Goal: Ask a question

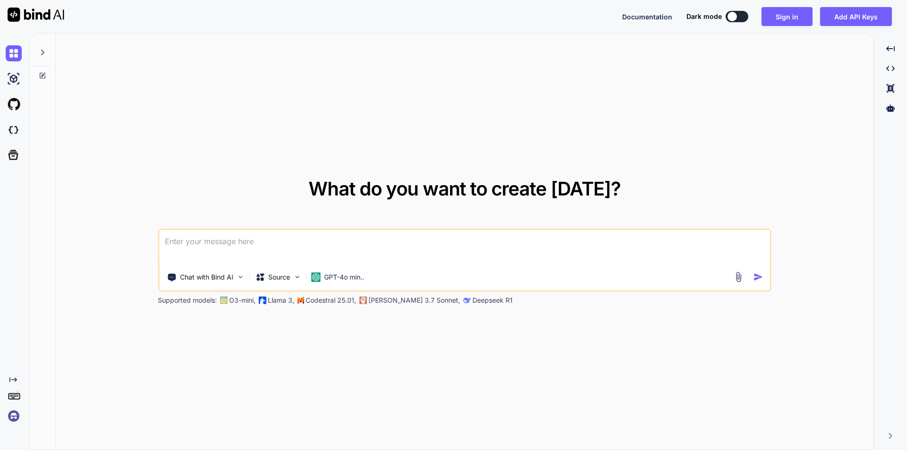
type textarea "x"
click at [793, 13] on button "Sign in" at bounding box center [787, 16] width 51 height 19
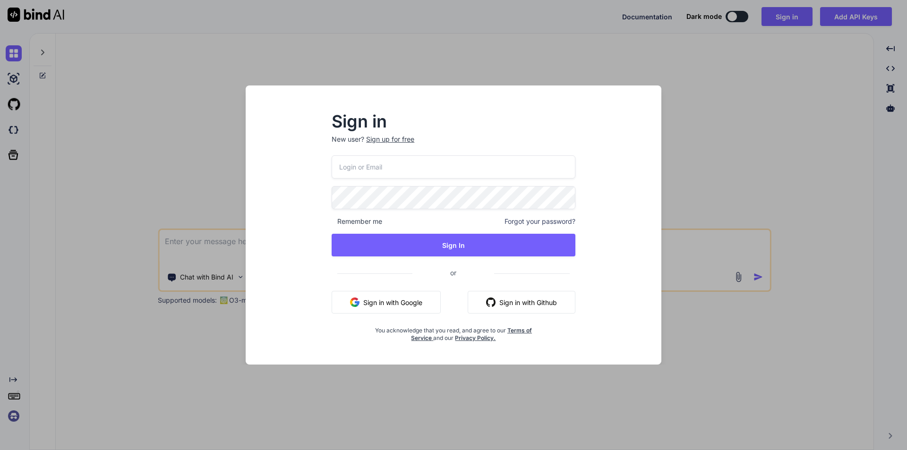
click at [365, 166] on input "email" at bounding box center [454, 166] width 244 height 23
paste input "[EMAIL_ADDRESS][DOMAIN_NAME]"
type input "[EMAIL_ADDRESS][DOMAIN_NAME]"
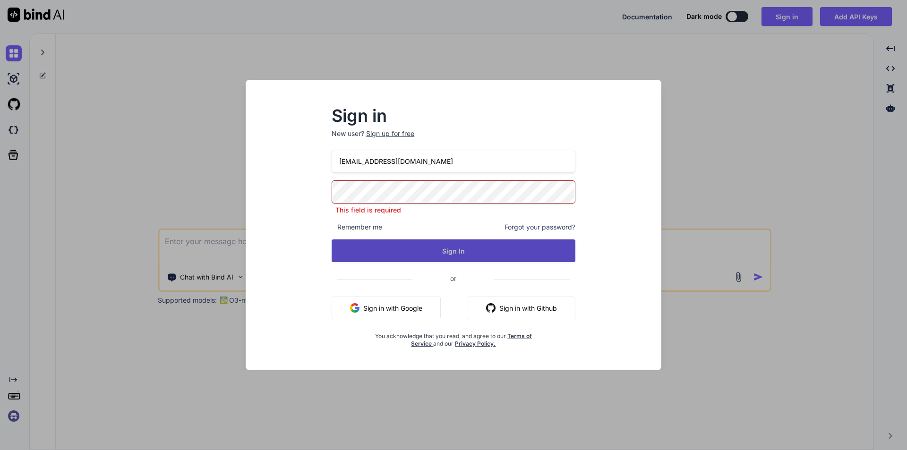
click at [381, 248] on button "Sign In" at bounding box center [454, 251] width 244 height 23
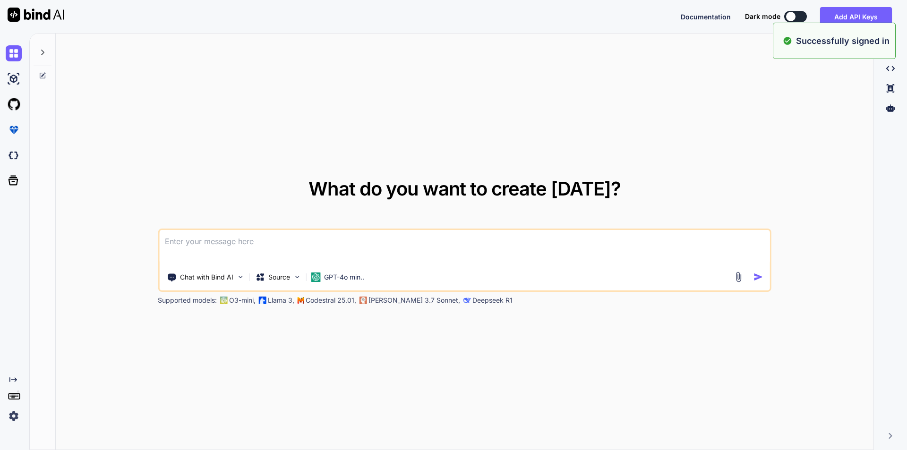
type textarea "x"
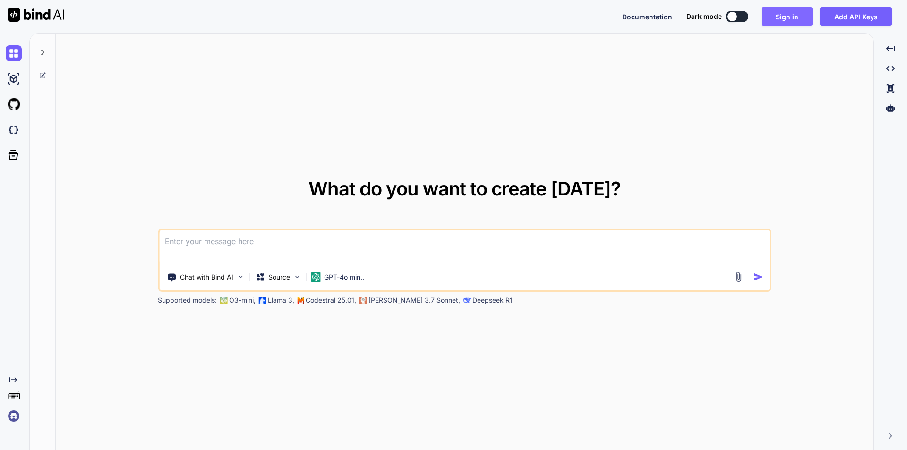
click at [788, 17] on button "Sign in" at bounding box center [787, 16] width 51 height 19
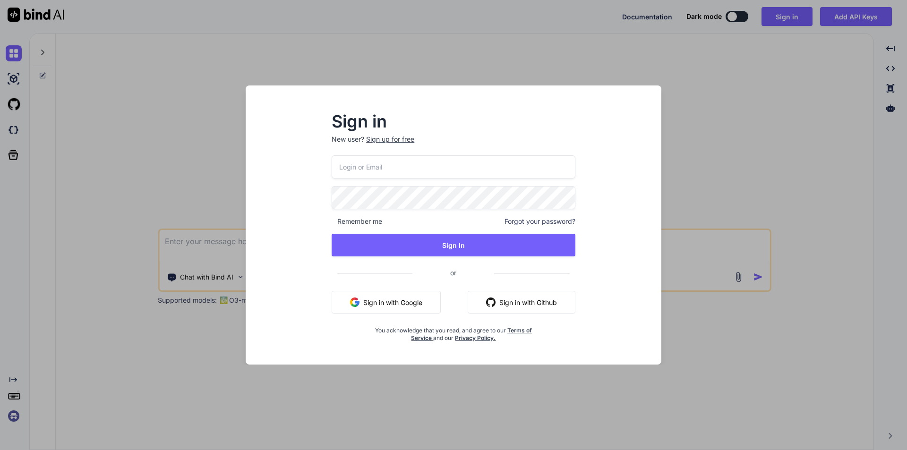
click at [452, 172] on input "email" at bounding box center [454, 166] width 244 height 23
paste input "[EMAIL_ADDRESS][DOMAIN_NAME]"
type input "[EMAIL_ADDRESS][DOMAIN_NAME]"
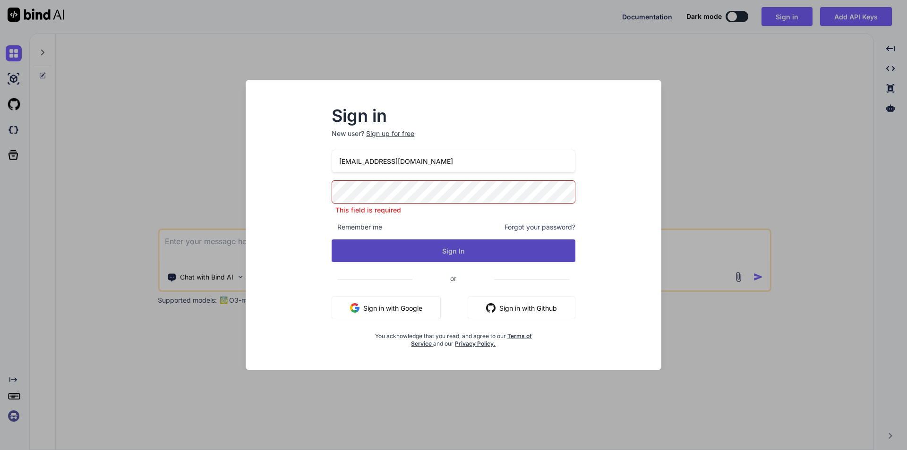
click at [545, 249] on button "Sign In" at bounding box center [454, 251] width 244 height 23
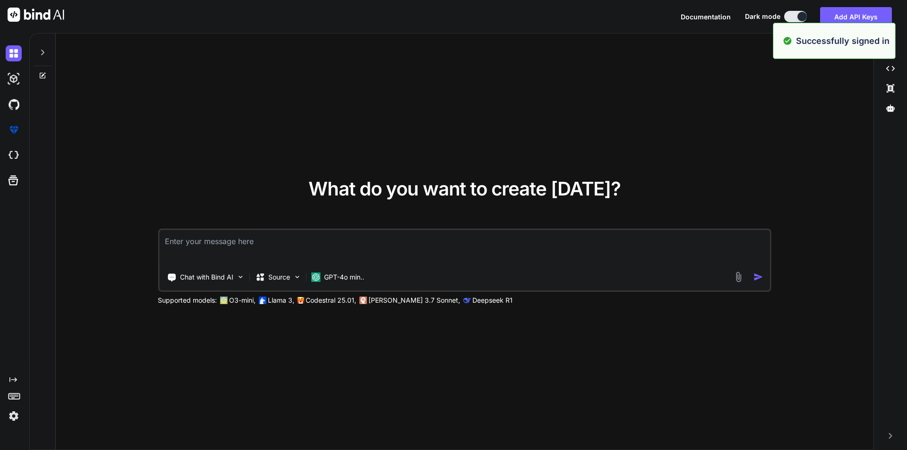
click at [292, 242] on textarea at bounding box center [464, 247] width 611 height 35
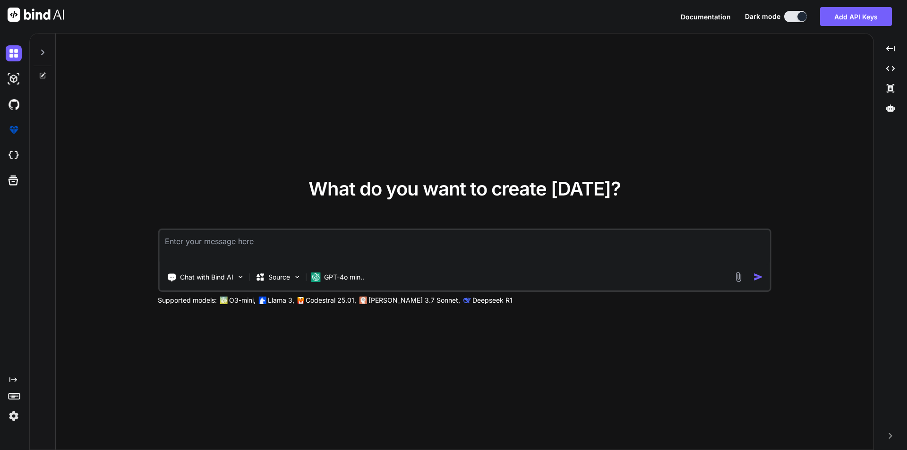
click at [229, 239] on textarea at bounding box center [464, 247] width 611 height 35
paste textarea "I have to display the intervention records 1day to 30days record in single reco…"
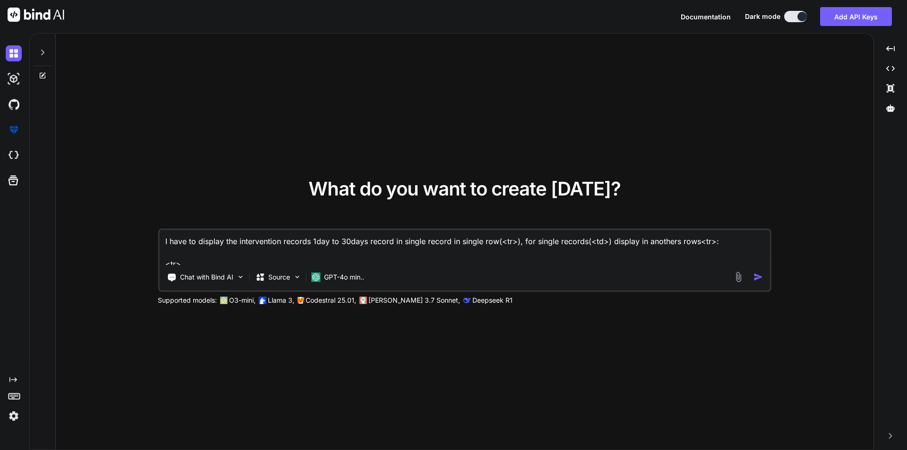
scroll to position [478, 0]
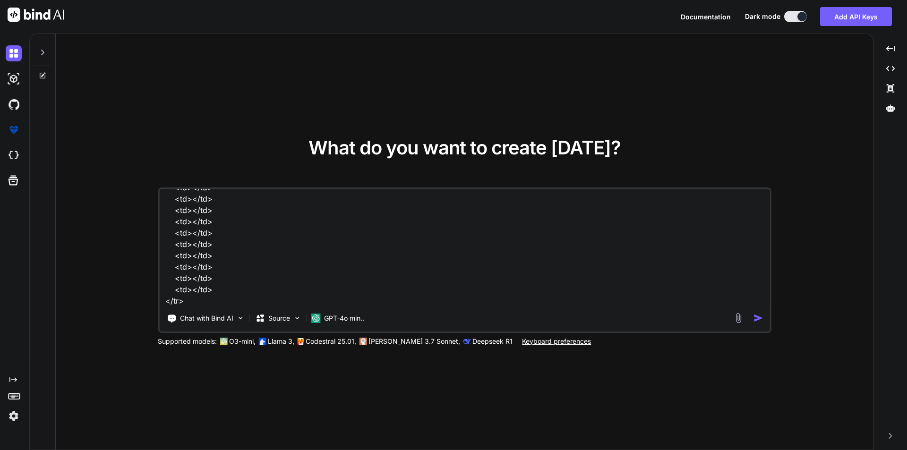
type textarea "I have to display the intervention records 1day to 30days record in single reco…"
click at [758, 316] on img "button" at bounding box center [758, 318] width 10 height 10
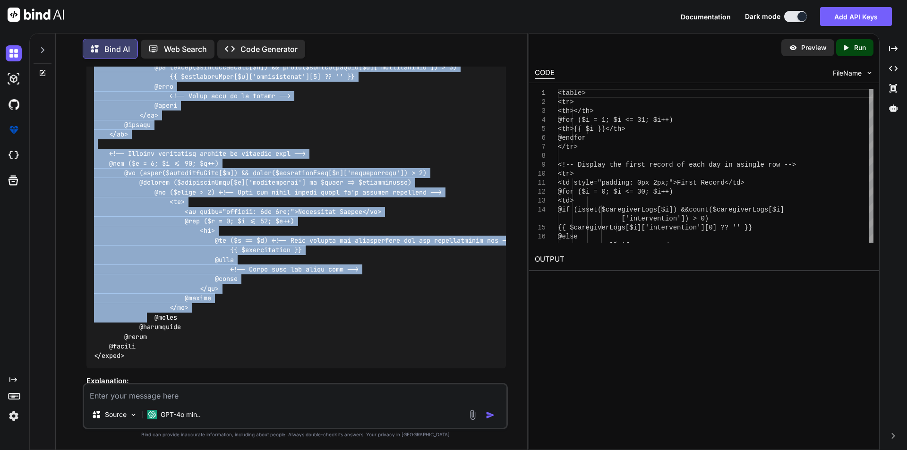
scroll to position [360, 0]
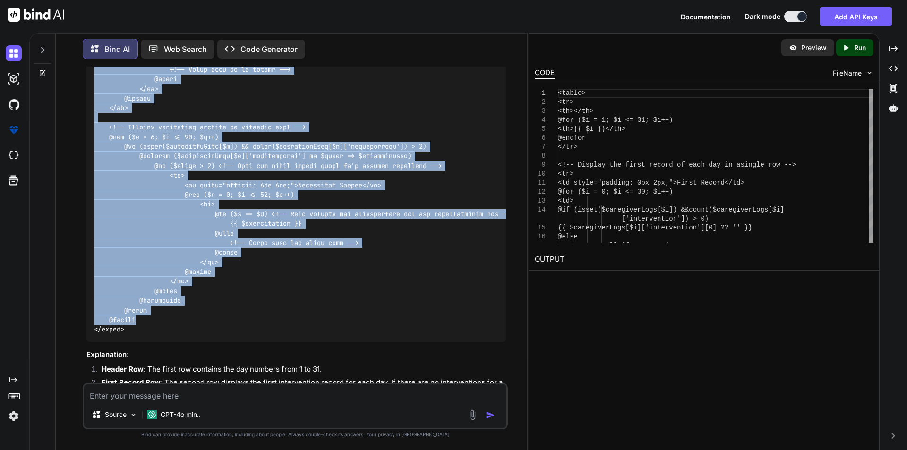
drag, startPoint x: 106, startPoint y: 181, endPoint x: 147, endPoint y: 320, distance: 145.3
click at [147, 320] on div at bounding box center [295, 122] width 419 height 439
copy code "<!-- Display the first record of each day in a single row --> <tr> <td style="p…"
click at [341, 302] on div at bounding box center [295, 122] width 419 height 439
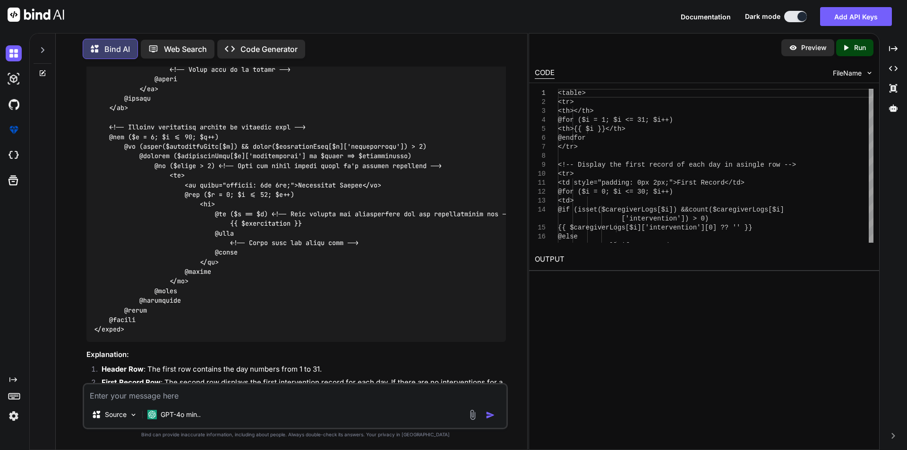
click at [250, 394] on textarea at bounding box center [295, 393] width 422 height 17
paste textarea "First Record 1 4 1 3 5 2 2 1 1 1 1 Additional Record 2 Additional Record 3 Addi…"
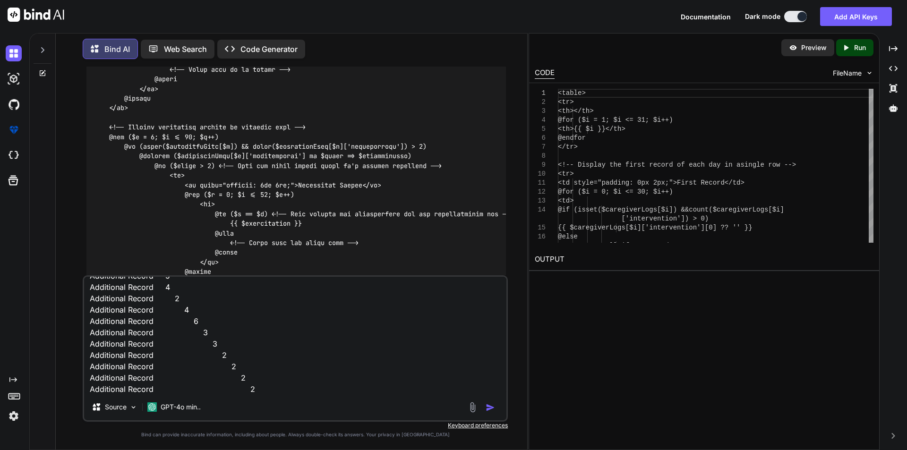
scroll to position [47, 0]
click at [285, 391] on textarea "First Record 1 4 1 3 5 2 2 1 1 1 1 Additional Record 2 Additional Record 3 Addi…" at bounding box center [295, 335] width 422 height 117
type textarea "First Record 1 4 1 3 5 2 2 1 1 1 1 Additional Record 2 Additional Record 3 Addi…"
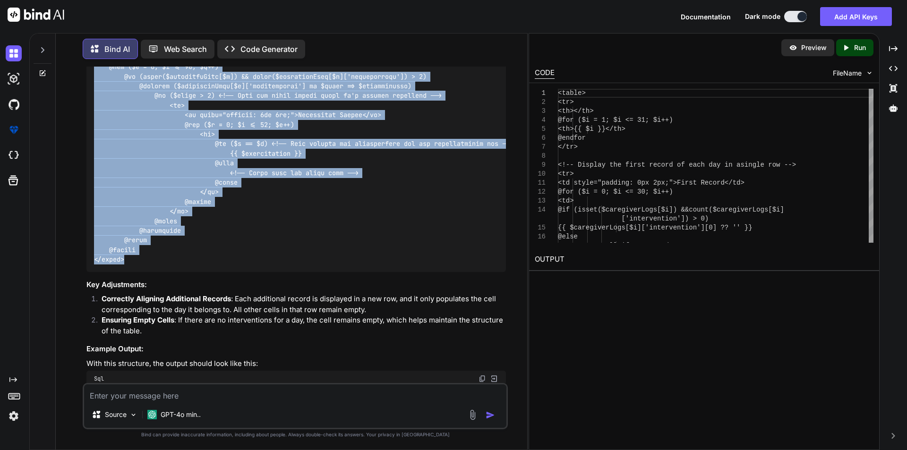
scroll to position [1120, 0]
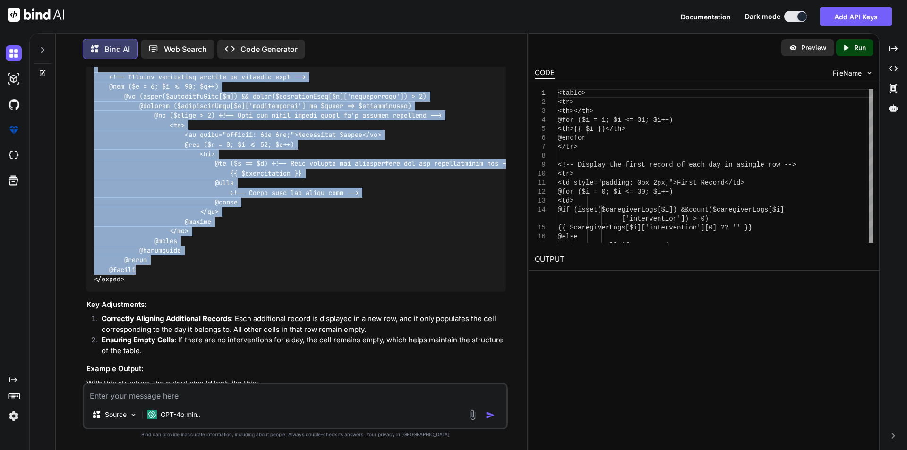
drag, startPoint x: 109, startPoint y: 232, endPoint x: 149, endPoint y: 274, distance: 58.1
click at [149, 274] on div at bounding box center [295, 72] width 419 height 439
copy code "<!-- Display the first record of each day in a single row --> <tr> <td style="p…"
click at [350, 237] on div at bounding box center [295, 72] width 419 height 439
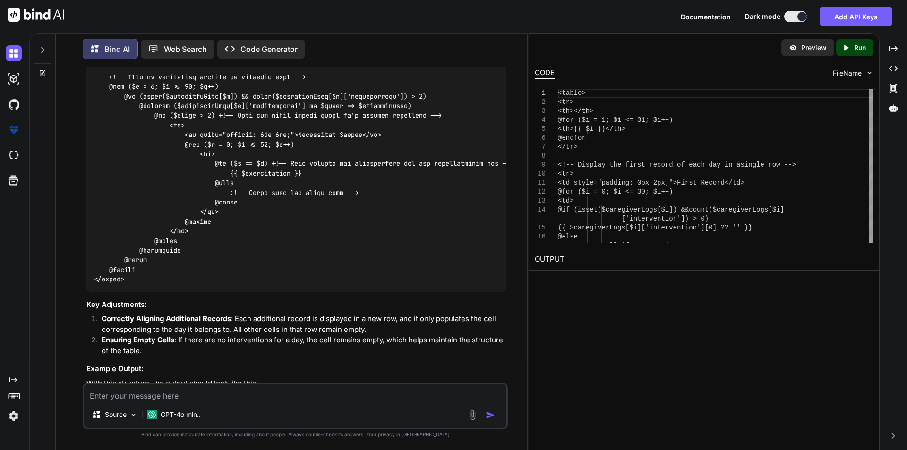
scroll to position [1356, 0]
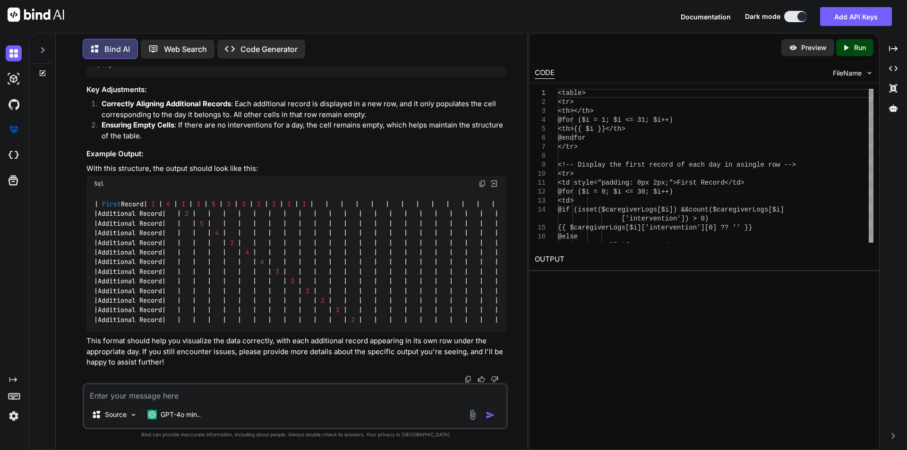
click at [481, 180] on img at bounding box center [483, 184] width 8 height 8
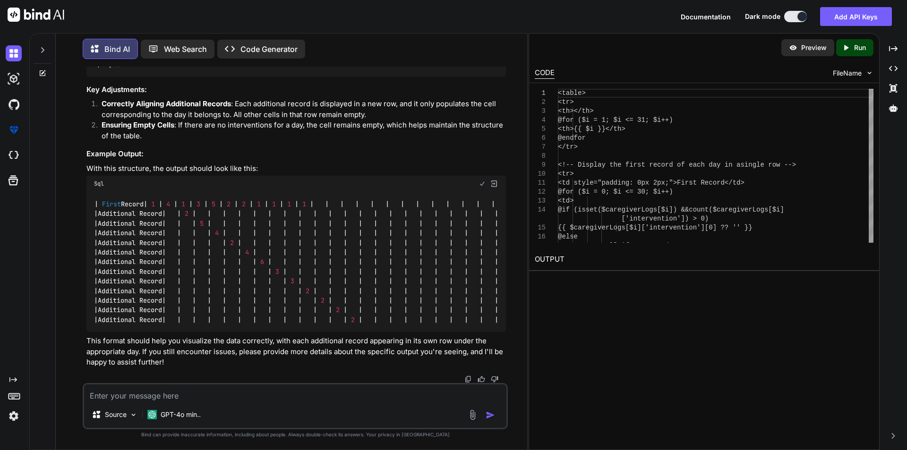
click at [481, 180] on img at bounding box center [483, 184] width 8 height 8
click at [139, 389] on textarea at bounding box center [295, 393] width 422 height 17
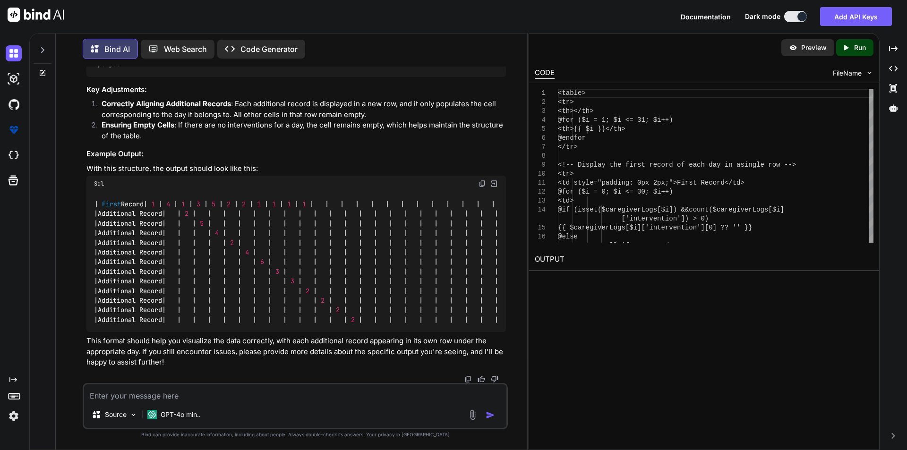
paste textarea "I need as per below format | First Record | 1 | 4 | 1 | 3 | 5 | 2 | 2 | 1 | 1 |…"
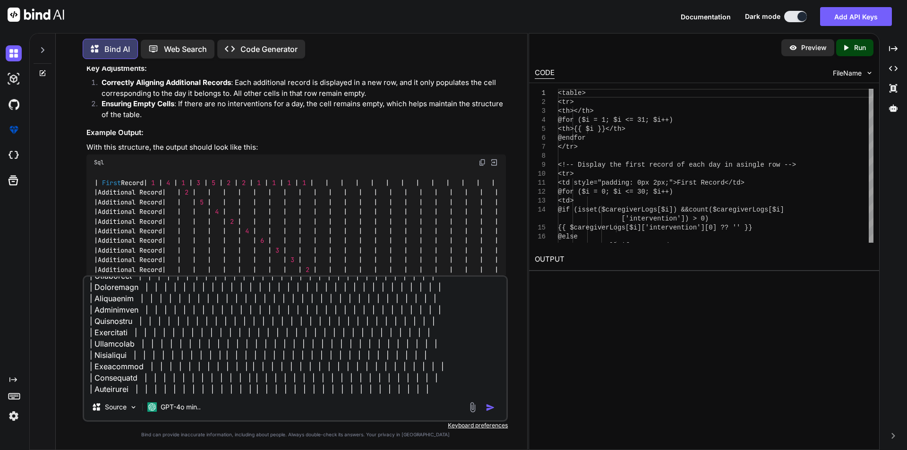
type textarea "I need as per below format | First Record | 1 | 4 | 1 | 3 | 5 | 2 | 2 | 1 | 1 |…"
click at [493, 404] on img "button" at bounding box center [490, 407] width 9 height 9
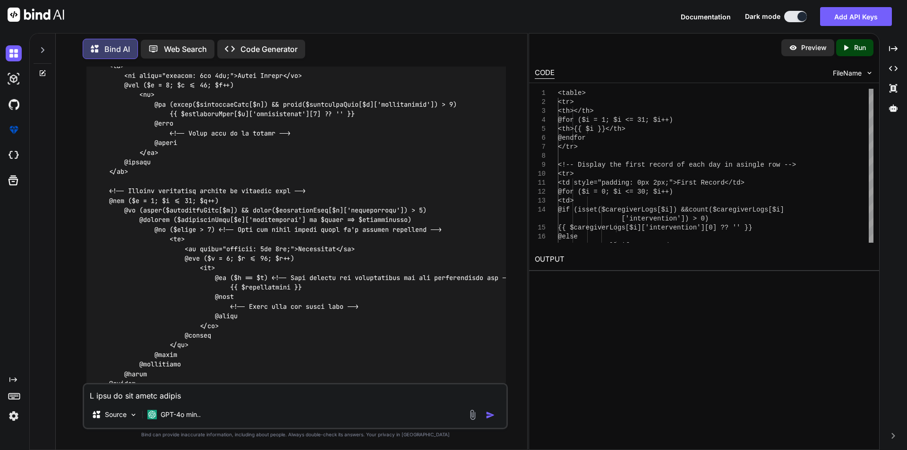
scroll to position [1881, 0]
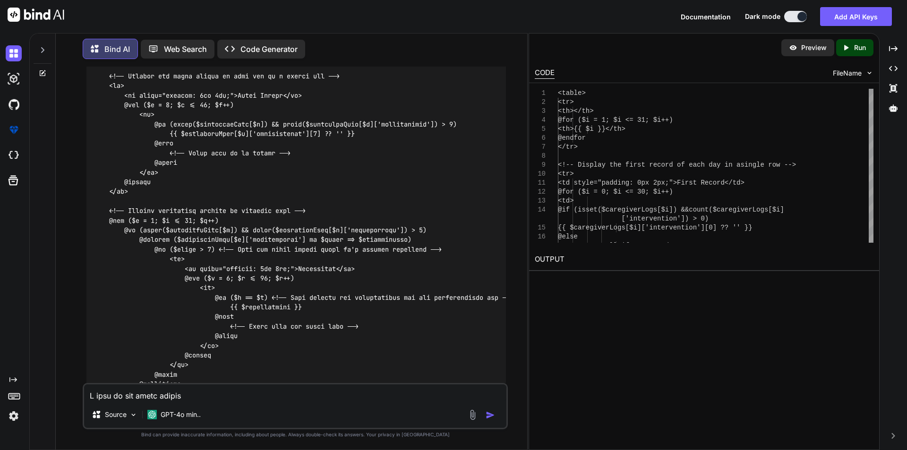
click at [109, 95] on code at bounding box center [303, 206] width 419 height 424
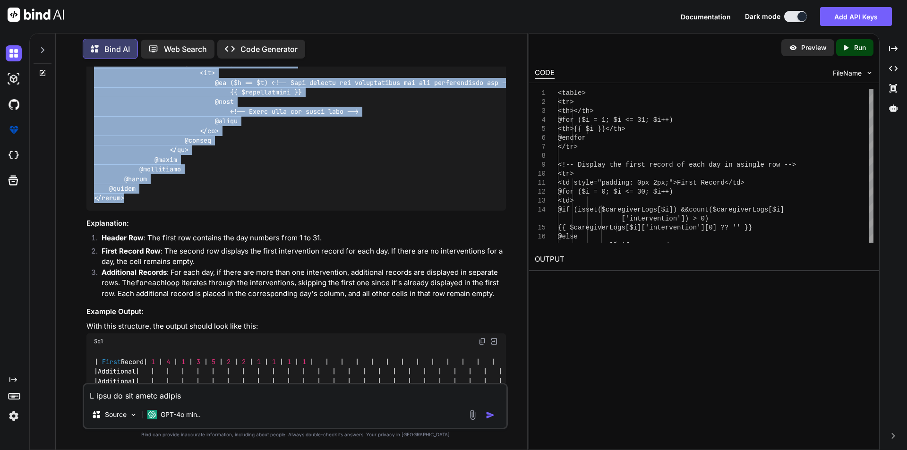
scroll to position [2070, 0]
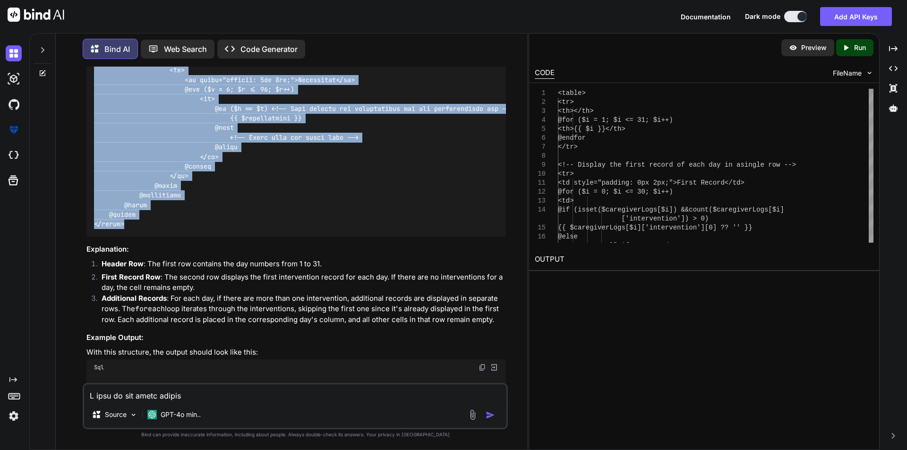
drag, startPoint x: 94, startPoint y: 113, endPoint x: 126, endPoint y: 244, distance: 134.6
click at [126, 237] on div at bounding box center [295, 17] width 419 height 439
copy code "<table> <tr> <th></th> @for ($i = 1; $i <= 31; $i++) <th>{{ $i }}</th> @endfor …"
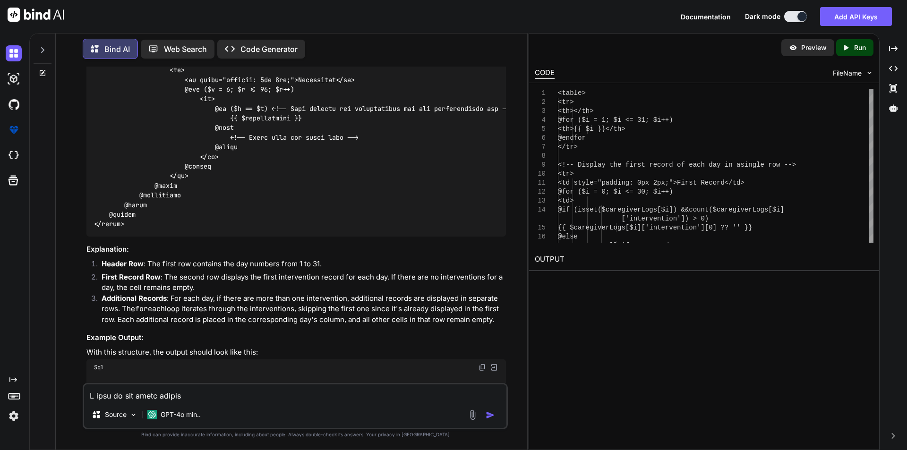
click at [325, 255] on h3 "Explanation:" at bounding box center [295, 249] width 419 height 11
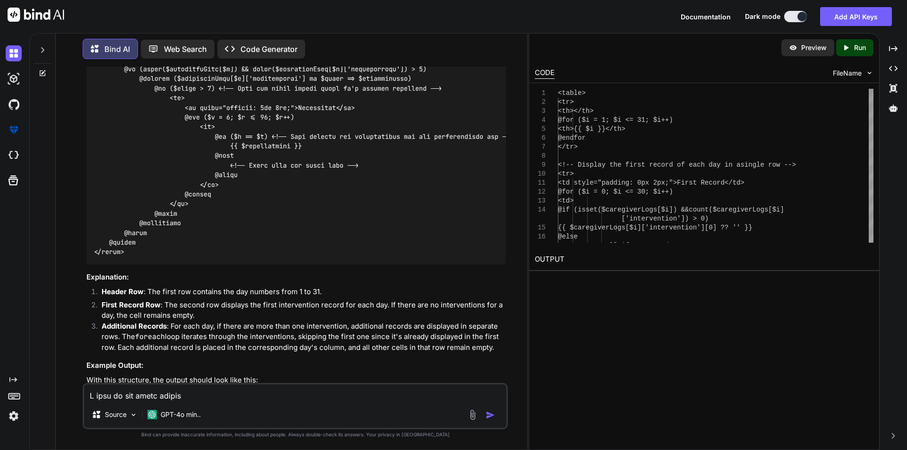
scroll to position [2023, 0]
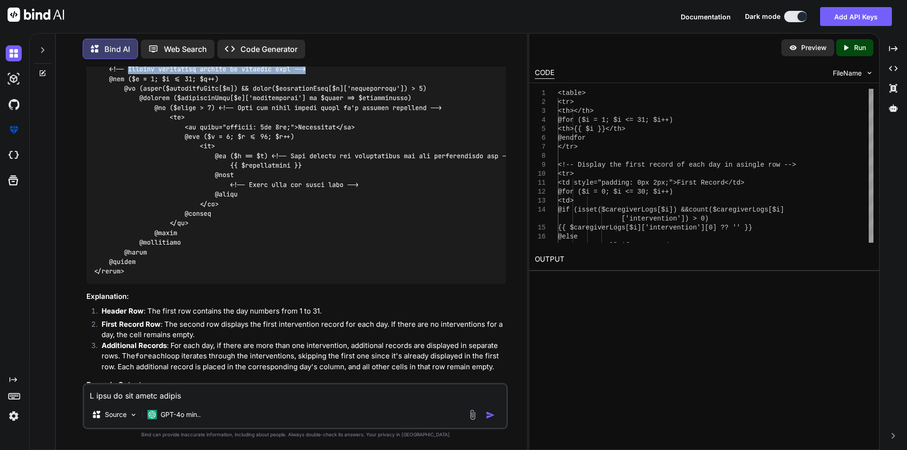
drag, startPoint x: 130, startPoint y: 88, endPoint x: 329, endPoint y: 89, distance: 198.4
click at [329, 89] on div at bounding box center [295, 64] width 419 height 439
copy code "Display additional records in separate rows -->"
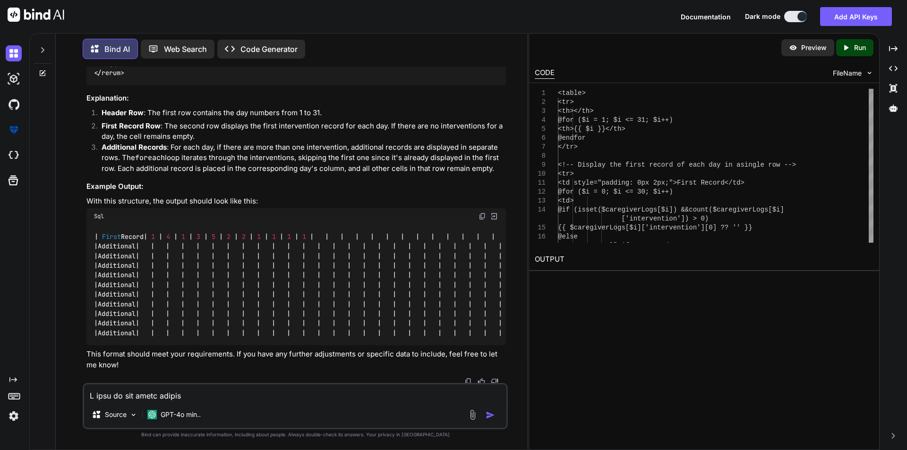
scroll to position [2259, 0]
click at [201, 389] on textarea at bounding box center [295, 393] width 422 height 17
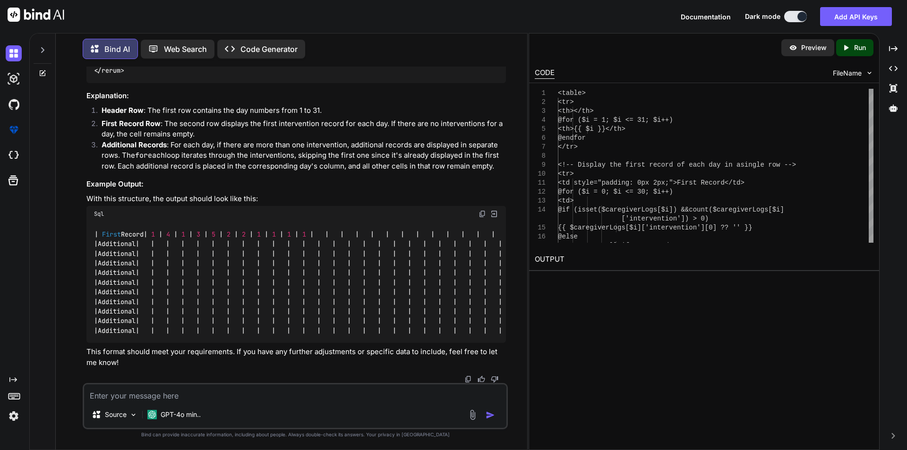
paste textarea "Display additional records in separate rows -->"
drag, startPoint x: 246, startPoint y: 394, endPoint x: 272, endPoint y: 391, distance: 26.1
click at [272, 391] on textarea "Display additional records in separate rows -->" at bounding box center [295, 393] width 422 height 17
type textarea "Display additional records in separate rows not showing in correct format its s…"
click at [491, 414] on img "button" at bounding box center [490, 415] width 9 height 9
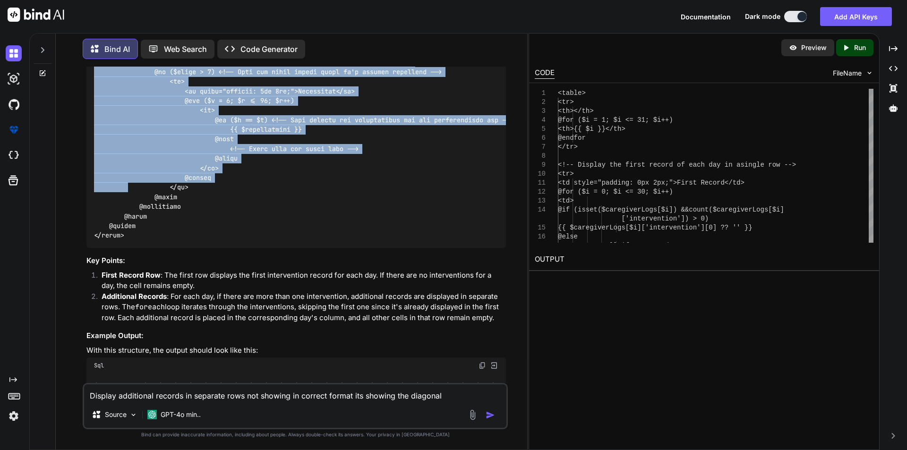
scroll to position [2920, 0]
drag, startPoint x: 108, startPoint y: 160, endPoint x: 130, endPoint y: 224, distance: 68.6
click at [130, 224] on code at bounding box center [303, 28] width 419 height 424
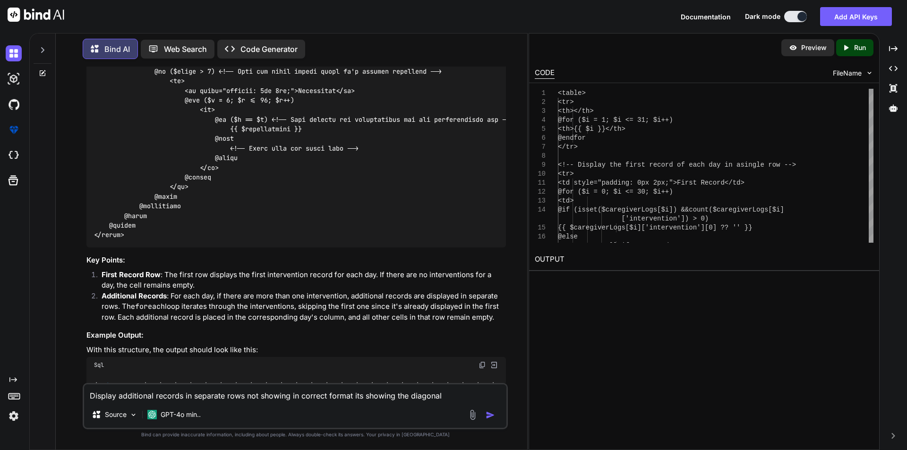
click at [132, 248] on div at bounding box center [295, 28] width 419 height 439
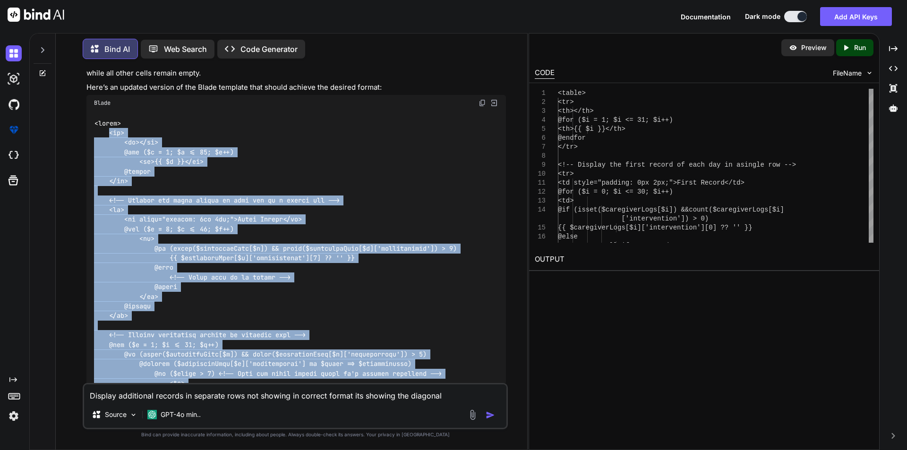
scroll to position [2589, 0]
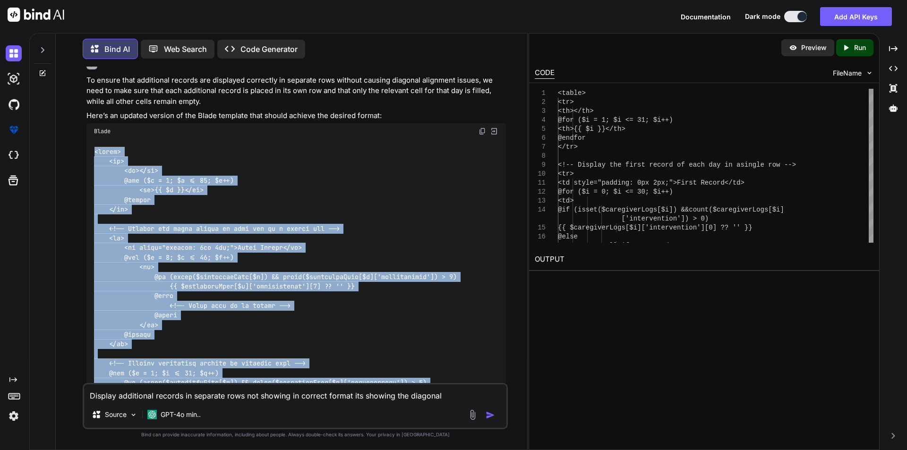
drag, startPoint x: 132, startPoint y: 274, endPoint x: 92, endPoint y: 189, distance: 94.0
click at [92, 189] on div at bounding box center [295, 358] width 419 height 439
copy div "<table> <tr> <th></th> @for ($i = 1; $i <= 31; $i++) <th>{{ $i }}</th> @endfor …"
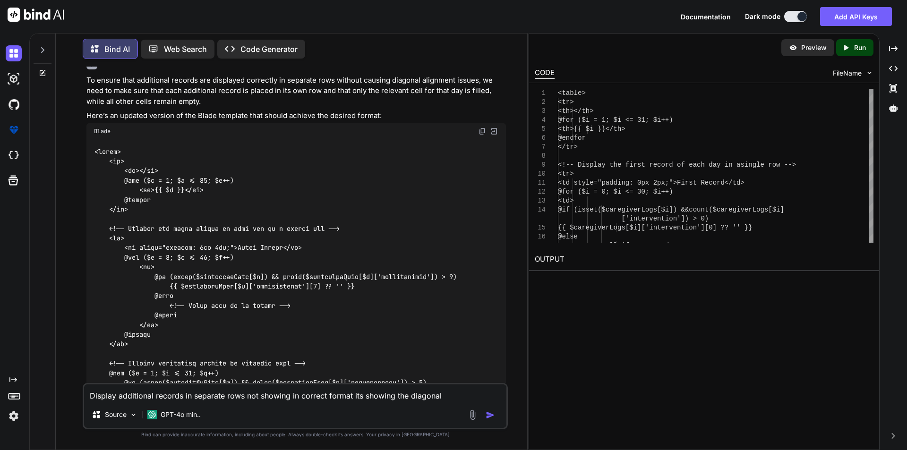
click at [315, 400] on textarea "Display additional records in separate rows not showing in correct format its s…" at bounding box center [295, 393] width 422 height 17
type textarea "d"
type textarea "still same issue"
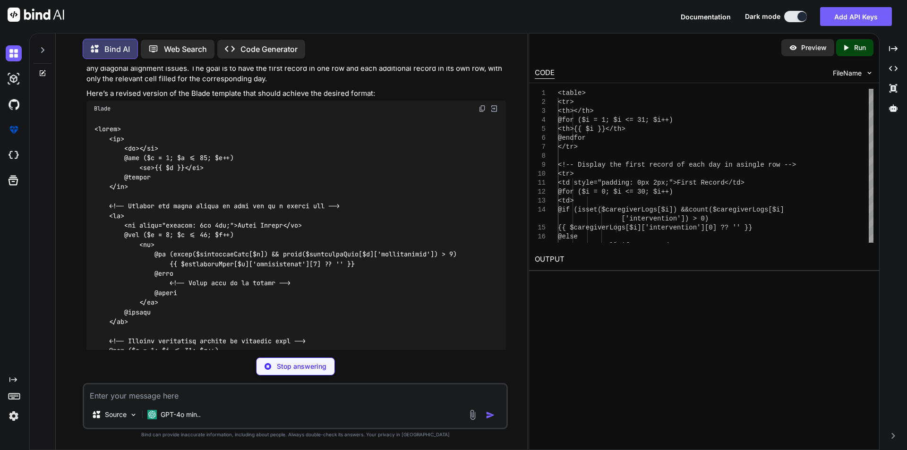
scroll to position [3388, 0]
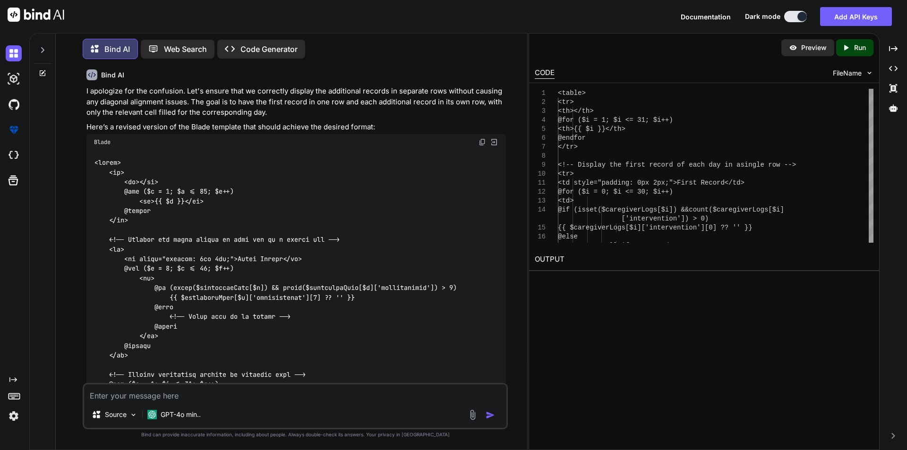
click at [484, 146] on img at bounding box center [483, 142] width 8 height 8
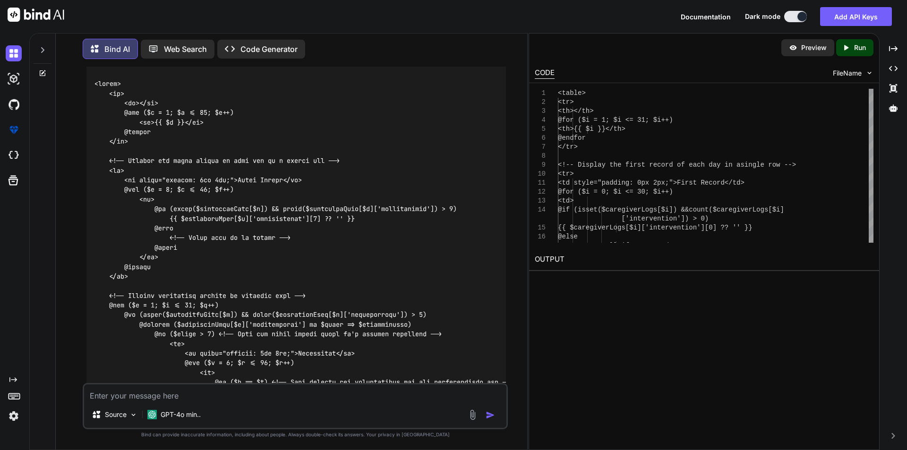
scroll to position [3450, 0]
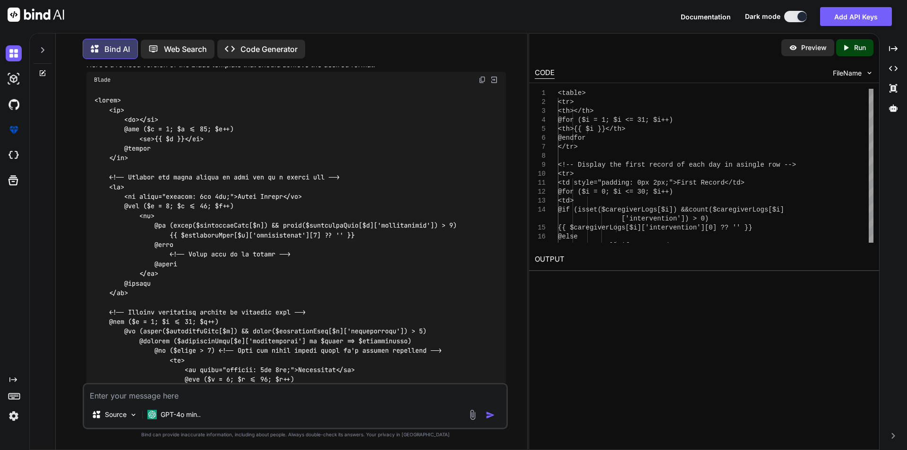
click at [237, 239] on div at bounding box center [295, 307] width 419 height 439
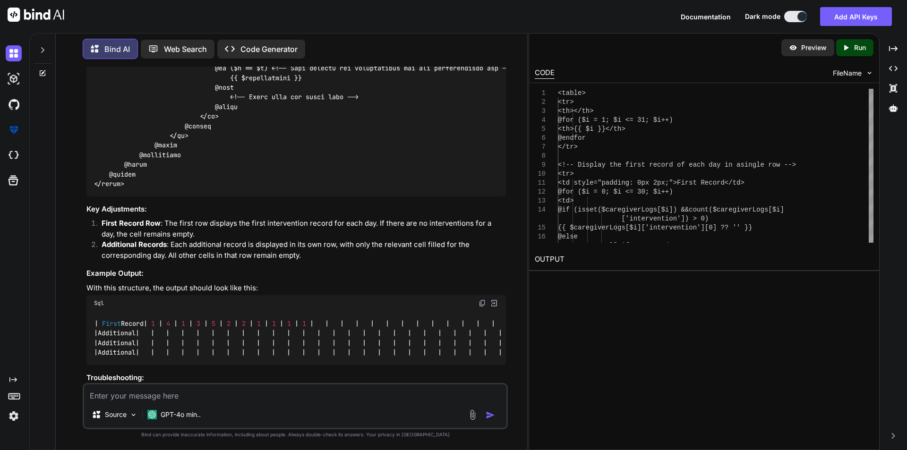
scroll to position [3923, 0]
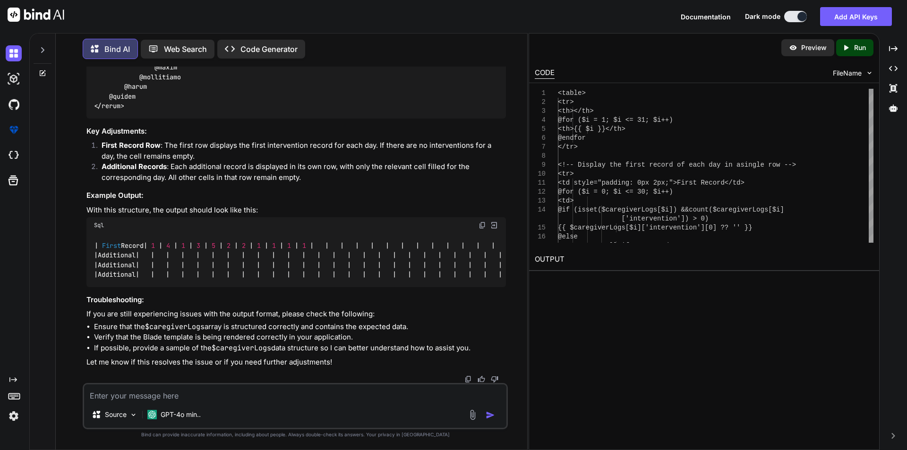
click at [203, 394] on textarea at bounding box center [295, 393] width 422 height 17
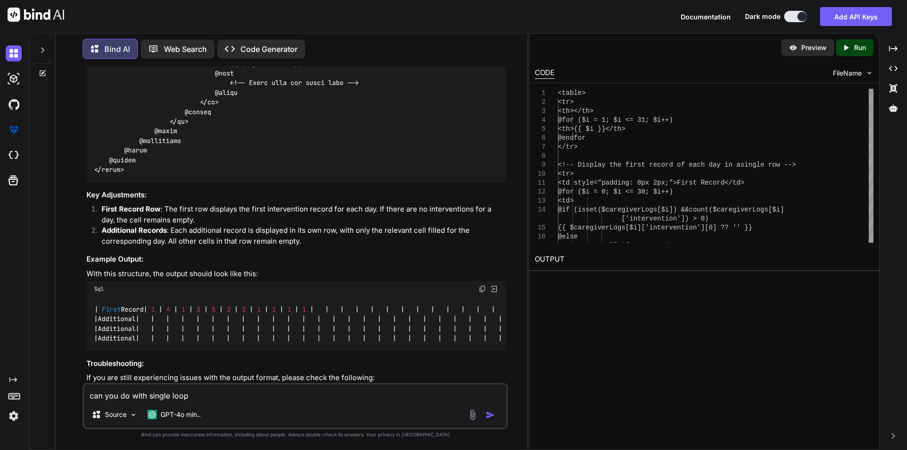
scroll to position [3781, 0]
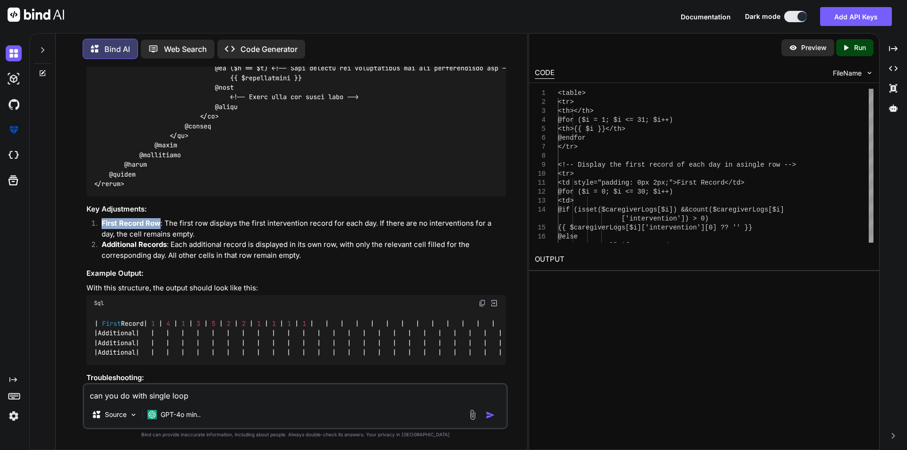
drag, startPoint x: 102, startPoint y: 279, endPoint x: 160, endPoint y: 279, distance: 58.1
click at [160, 240] on li "First Record Row : The first row displays the first intervention record for eac…" at bounding box center [300, 228] width 412 height 21
copy strong "First Record Row"
click at [208, 396] on textarea "can you do with single loop" at bounding box center [295, 393] width 422 height 17
paste textarea "First Record Row"
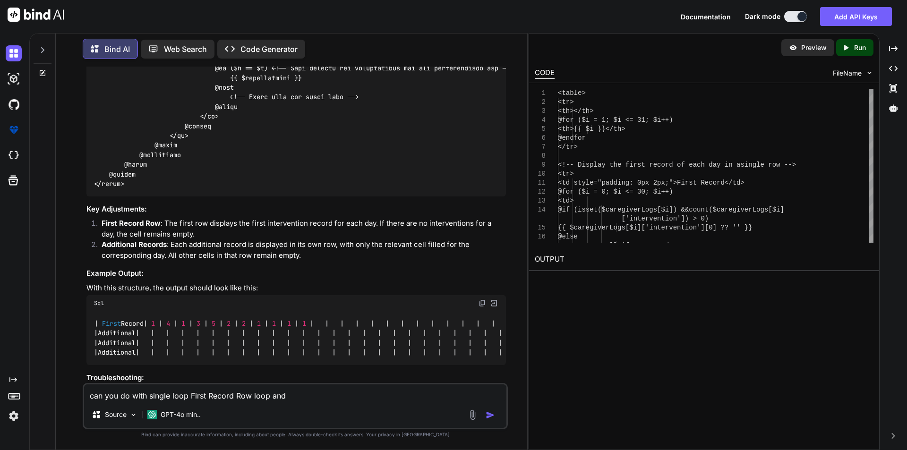
drag, startPoint x: 270, startPoint y: 388, endPoint x: 158, endPoint y: 318, distance: 132.2
click at [158, 318] on div "I apologize for the confusion. Let's ensure that we correctly display the addit…" at bounding box center [295, 69] width 419 height 753
drag, startPoint x: 103, startPoint y: 299, endPoint x: 167, endPoint y: 303, distance: 64.4
click at [167, 261] on li "Additional Records : Each additional record is displayed in its own row, with o…" at bounding box center [300, 250] width 412 height 21
copy strong "Additional Records"
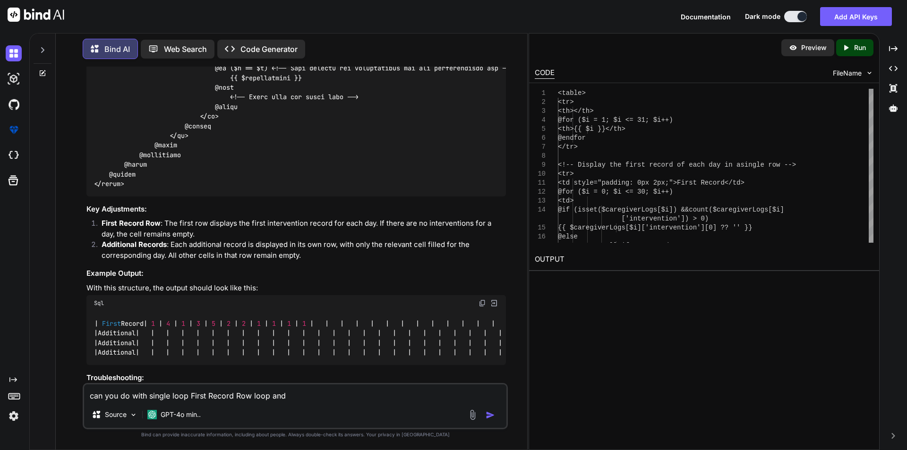
click at [296, 399] on textarea "can you do with single loop First Record Row loop and" at bounding box center [295, 393] width 422 height 17
paste textarea "Additional Records"
type textarea "can you do with single loop First Record Row loop and Additional Records loop w…"
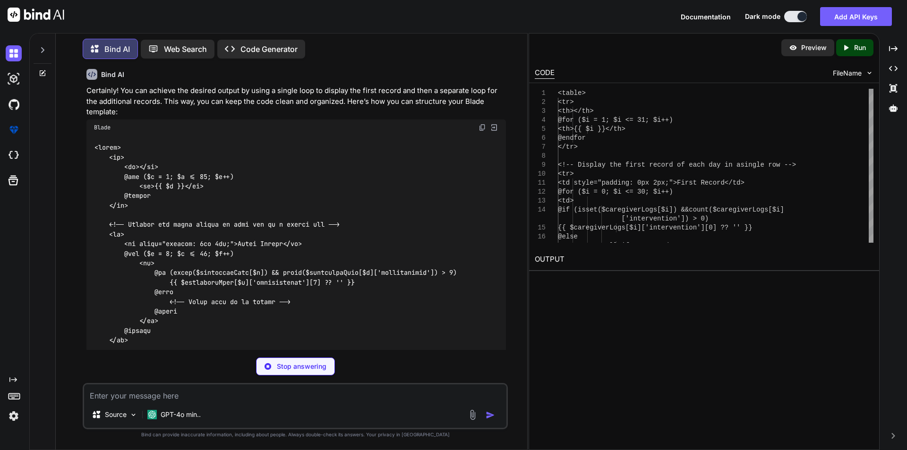
scroll to position [4166, 0]
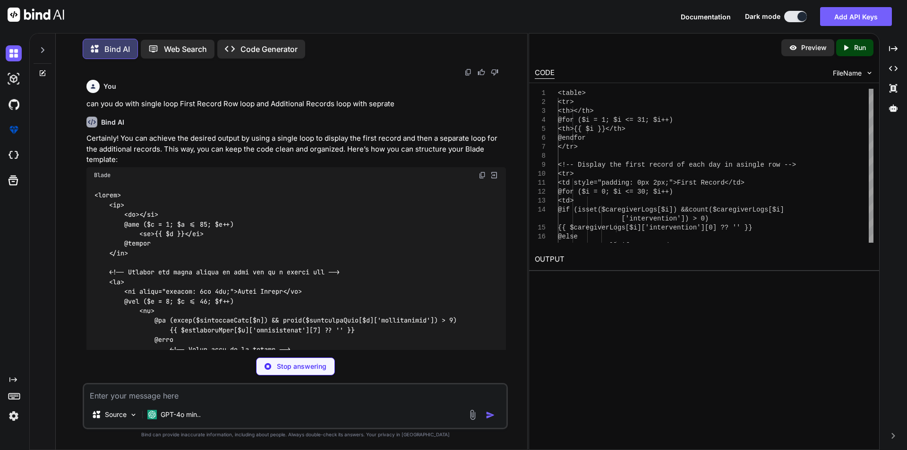
click at [309, 110] on p "can you do with single loop First Record Row loop and Additional Records loop w…" at bounding box center [295, 104] width 419 height 11
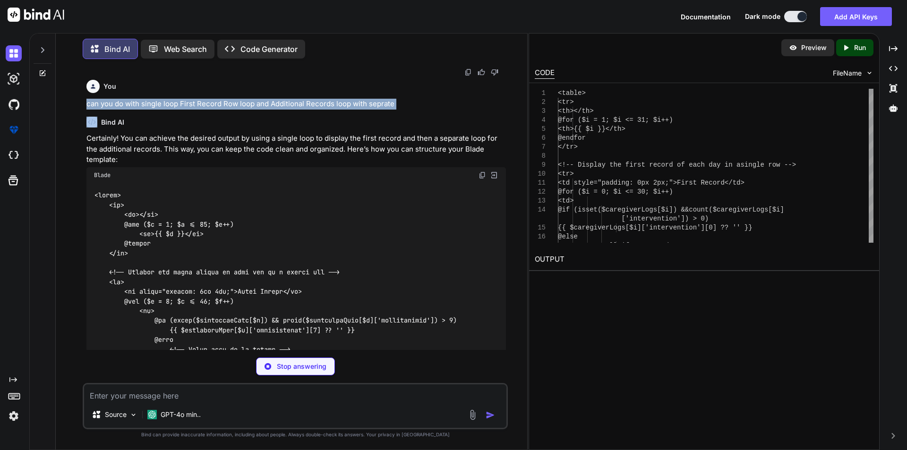
click at [309, 110] on p "can you do with single loop First Record Row loop and Additional Records loop w…" at bounding box center [295, 104] width 419 height 11
copy p "can you do with single loop First Record Row loop and Additional Records loop w…"
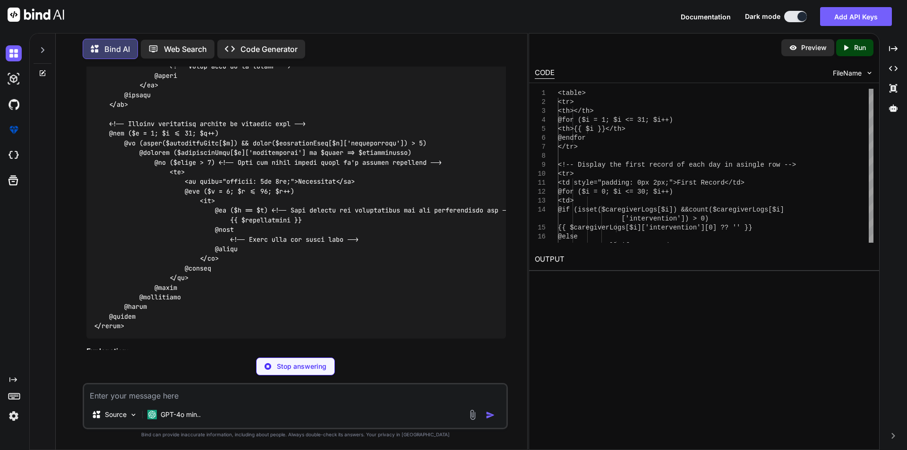
scroll to position [4705, 0]
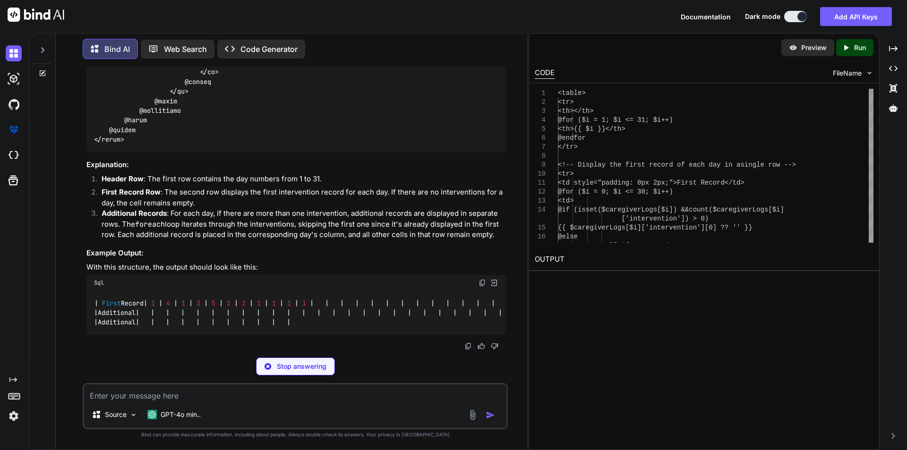
click at [140, 394] on textarea at bounding box center [295, 393] width 422 height 17
paste textarea "can you do with single loop First Record Row loop and Additional Records loop w…"
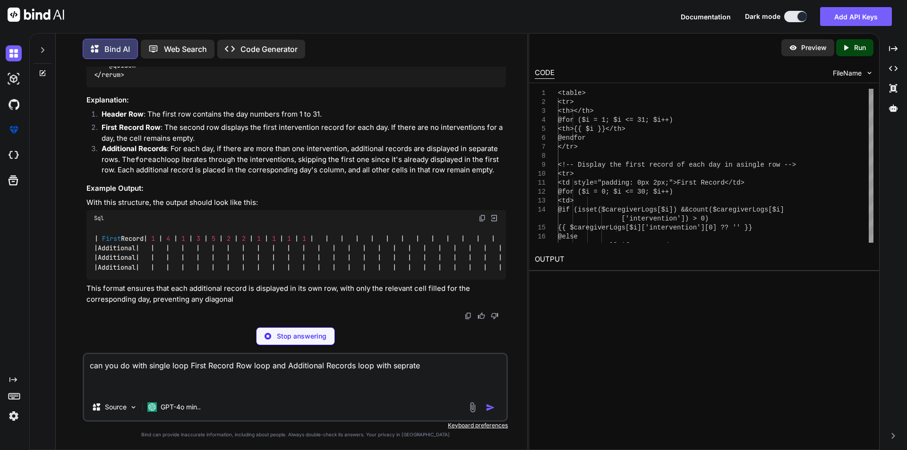
drag, startPoint x: 371, startPoint y: 364, endPoint x: 426, endPoint y: 364, distance: 54.3
click at [426, 364] on textarea "can you do with single loop First Record Row loop and Additional Records loop w…" at bounding box center [295, 374] width 422 height 40
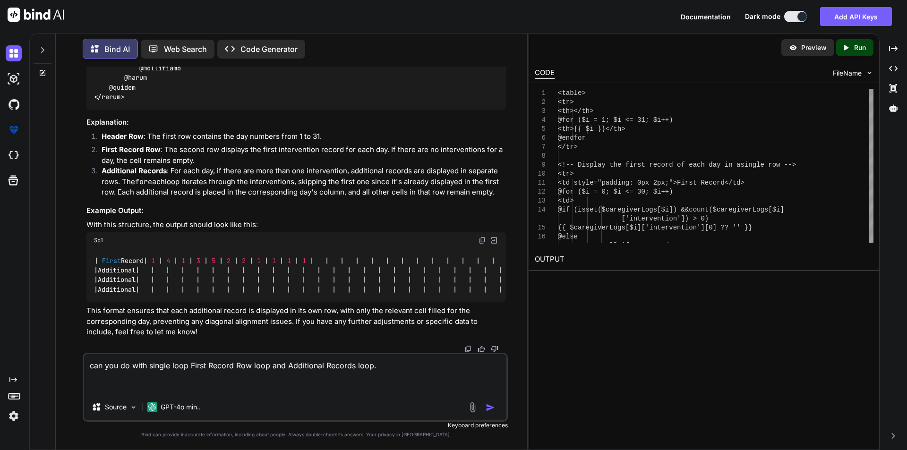
scroll to position [4757, 0]
type textarea "can you do with single loop First Record Row loop and Additional Records loop."
click at [491, 407] on img "button" at bounding box center [490, 407] width 9 height 9
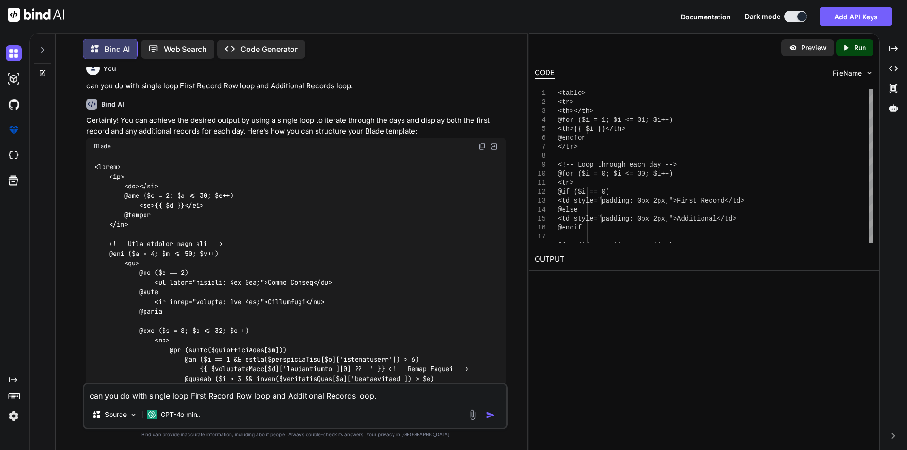
scroll to position [5068, 0]
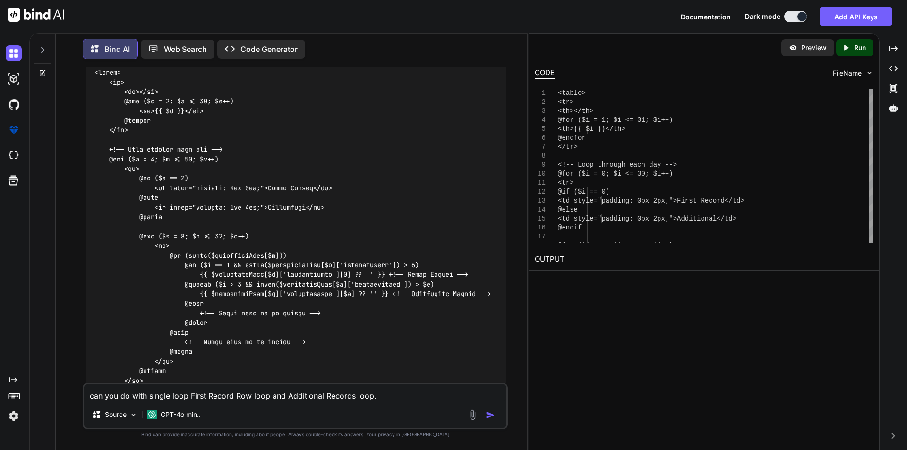
click at [482, 56] on img at bounding box center [483, 52] width 8 height 8
click at [479, 56] on img at bounding box center [483, 52] width 8 height 8
click at [247, 394] on textarea "can you do with single loop First Record Row loop and Additional Records loop." at bounding box center [295, 393] width 422 height 17
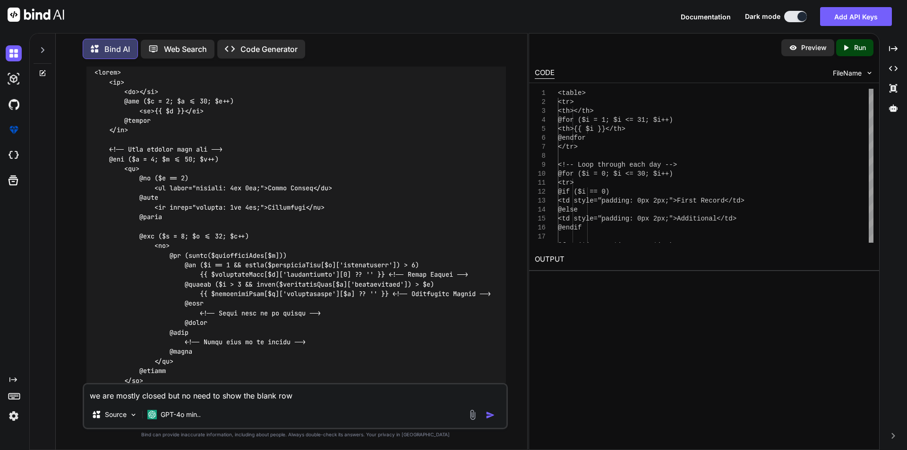
type textarea "we are mostly closed but no need to show the blank rows"
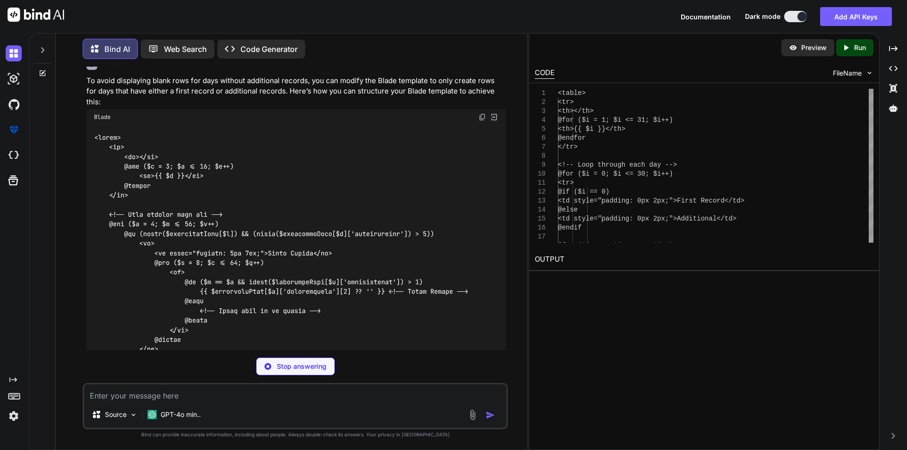
scroll to position [5700, 0]
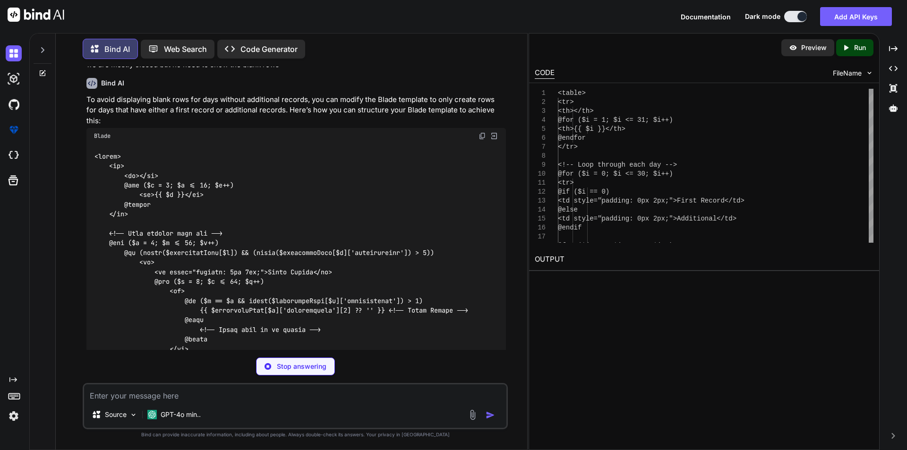
click at [483, 140] on img at bounding box center [483, 136] width 8 height 8
